Goal: Find contact information: Find contact information

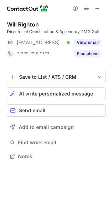
scroll to position [152, 110]
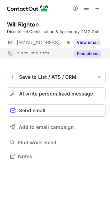
click at [88, 54] on button "Find phone" at bounding box center [88, 53] width 28 height 7
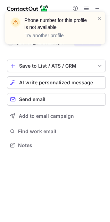
scroll to position [3, 3]
click at [100, 16] on span at bounding box center [100, 18] width 6 height 7
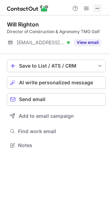
click at [96, 8] on span at bounding box center [98, 9] width 6 height 6
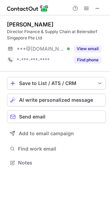
scroll to position [157, 110]
click at [100, 9] on span at bounding box center [98, 9] width 6 height 6
